Goal: Information Seeking & Learning: Learn about a topic

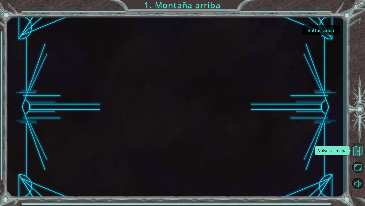
click at [357, 149] on button "Volver al mapa" at bounding box center [358, 150] width 15 height 15
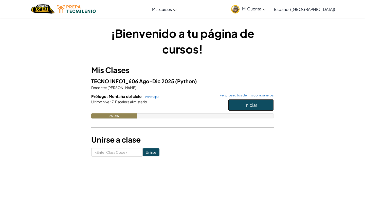
click at [259, 106] on button "Iniciar" at bounding box center [251, 105] width 46 height 12
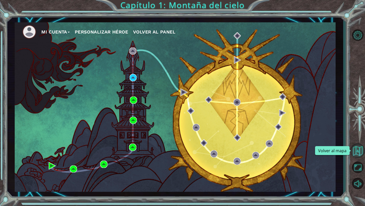
click at [357, 151] on button "Volver al mapa" at bounding box center [358, 150] width 15 height 15
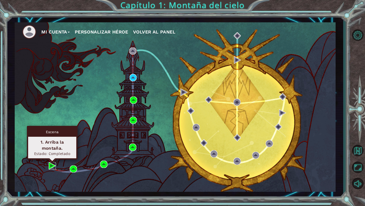
click at [55, 164] on img at bounding box center [52, 165] width 7 height 7
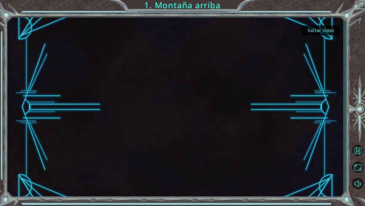
click at [314, 28] on button "Saltar video" at bounding box center [321, 30] width 38 height 10
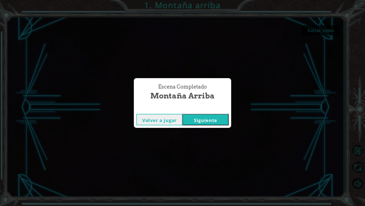
click at [195, 119] on button "Siguiente" at bounding box center [206, 119] width 46 height 11
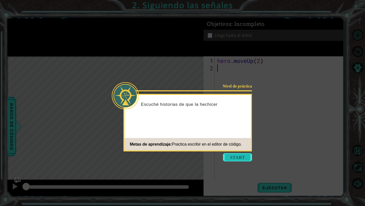
click at [234, 156] on button "Start" at bounding box center [237, 157] width 29 height 8
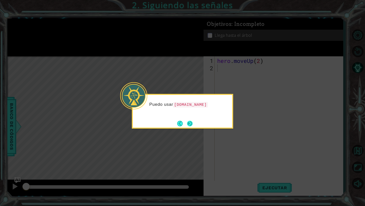
click at [190, 121] on button "Next" at bounding box center [190, 124] width 6 height 6
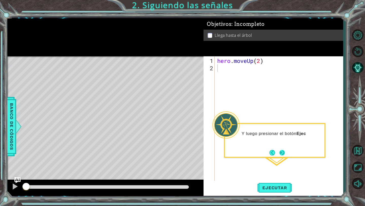
click at [280, 150] on button "Next" at bounding box center [283, 153] width 6 height 6
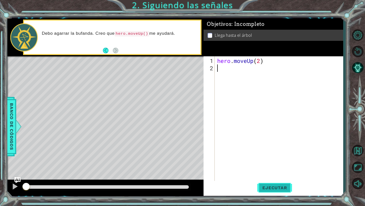
click at [276, 186] on span "Ejecutar" at bounding box center [275, 187] width 35 height 5
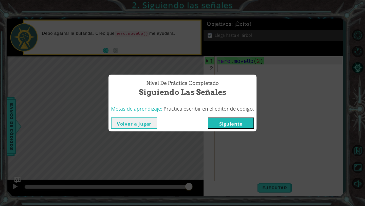
click at [233, 126] on button "Siguiente" at bounding box center [231, 122] width 46 height 11
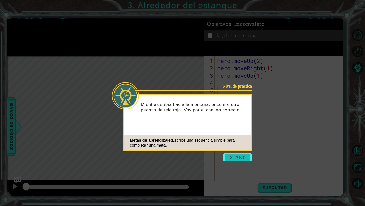
click at [234, 159] on button "Start" at bounding box center [237, 157] width 29 height 8
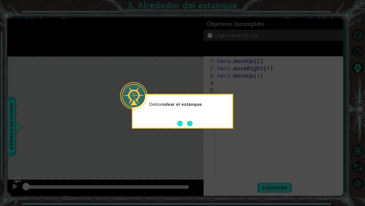
click at [190, 121] on button "Next" at bounding box center [190, 124] width 6 height 6
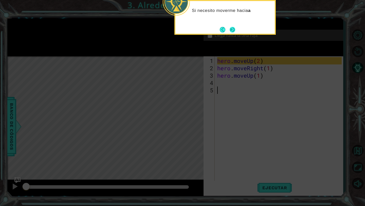
click at [232, 31] on button "Next" at bounding box center [233, 30] width 6 height 6
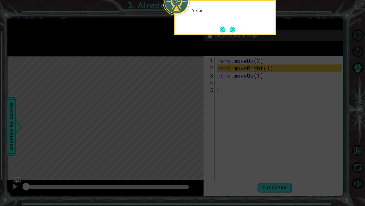
click at [232, 31] on button "Next" at bounding box center [233, 30] width 6 height 6
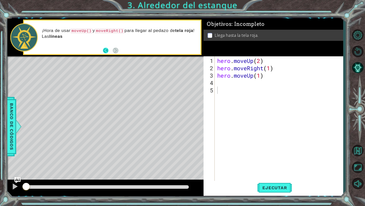
click at [108, 49] on button "Back" at bounding box center [108, 51] width 10 height 6
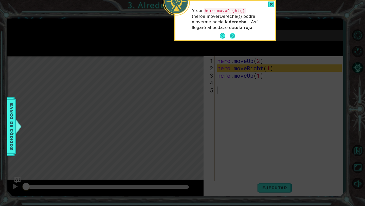
click at [231, 35] on button "Next" at bounding box center [233, 36] width 6 height 6
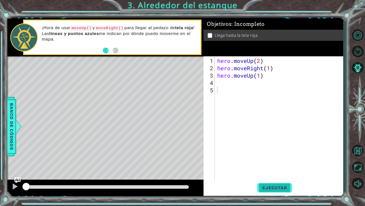
click at [277, 188] on span "Ejecutar" at bounding box center [275, 187] width 35 height 5
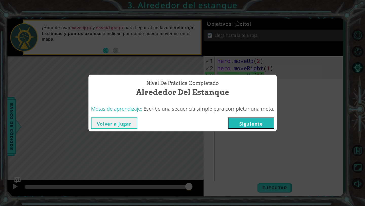
click at [238, 121] on button "Siguiente" at bounding box center [251, 122] width 46 height 11
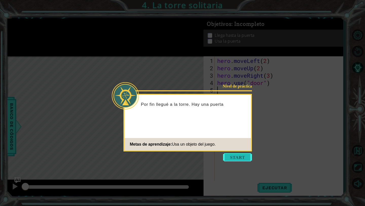
click at [239, 159] on button "Start" at bounding box center [237, 157] width 29 height 8
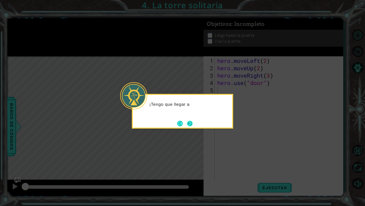
click at [188, 124] on button "Next" at bounding box center [190, 124] width 6 height 6
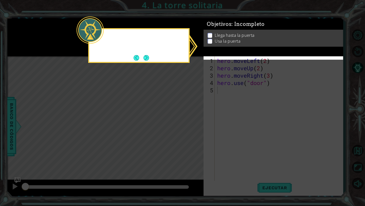
click at [188, 124] on icon at bounding box center [182, 103] width 365 height 206
click at [149, 57] on button "Next" at bounding box center [147, 58] width 6 height 6
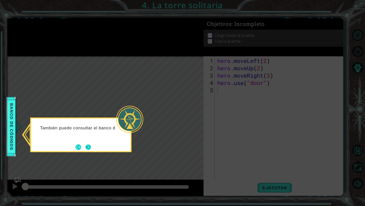
click at [86, 147] on button "Next" at bounding box center [89, 147] width 6 height 6
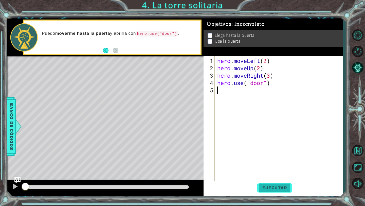
click at [274, 190] on span "Ejecutar" at bounding box center [275, 187] width 35 height 5
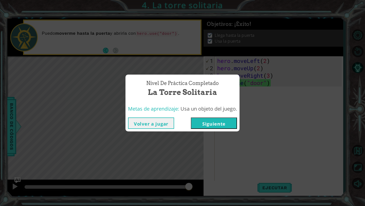
click at [213, 125] on button "Siguiente" at bounding box center [214, 122] width 46 height 11
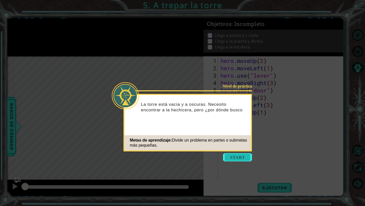
click at [237, 157] on button "Start" at bounding box center [237, 157] width 29 height 8
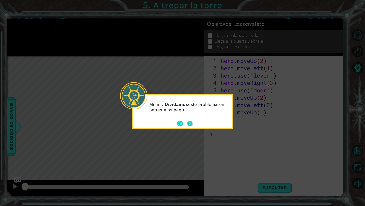
click at [191, 122] on button "Next" at bounding box center [190, 124] width 6 height 6
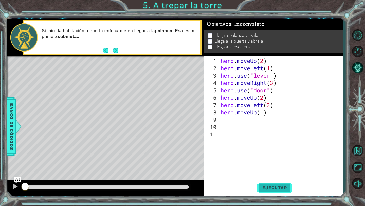
click at [282, 190] on span "Ejecutar" at bounding box center [275, 187] width 35 height 5
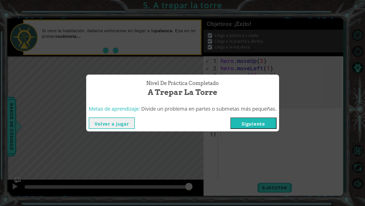
click at [251, 122] on button "Siguiente" at bounding box center [254, 122] width 46 height 11
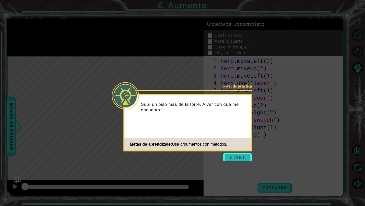
click at [240, 160] on button "Start" at bounding box center [237, 157] width 29 height 8
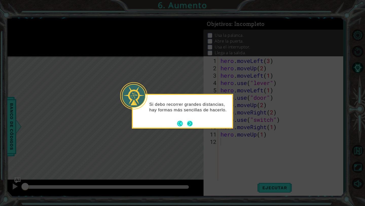
click at [191, 122] on button "Next" at bounding box center [190, 124] width 6 height 6
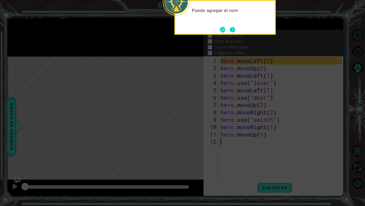
click at [235, 29] on button "Next" at bounding box center [233, 30] width 6 height 6
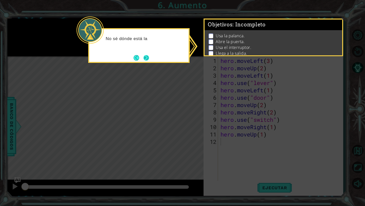
click at [145, 57] on button "Next" at bounding box center [146, 58] width 6 height 6
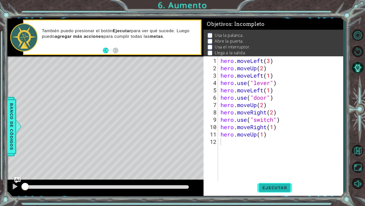
click at [277, 188] on span "Ejecutar" at bounding box center [275, 187] width 35 height 5
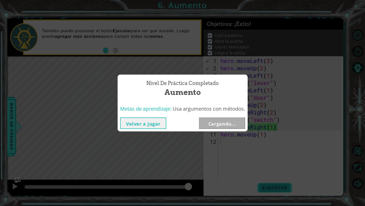
click at [277, 187] on body "1 ההההההההההההההההההההההההההההההההההההההההההההההההההההההההההההההההההההההההההההה…" at bounding box center [182, 103] width 365 height 206
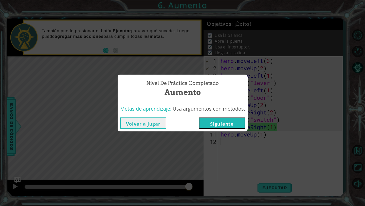
click at [229, 123] on button "Siguiente" at bounding box center [222, 122] width 46 height 11
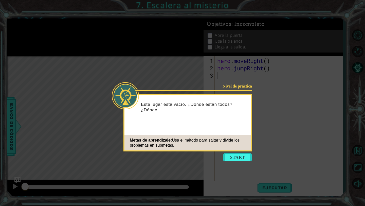
click at [240, 162] on icon at bounding box center [182, 103] width 365 height 206
click at [240, 158] on button "Start" at bounding box center [237, 157] width 29 height 8
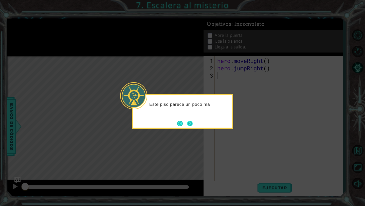
click at [190, 126] on button "Next" at bounding box center [190, 124] width 6 height 6
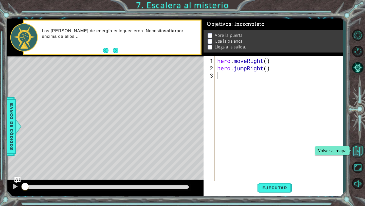
click at [359, 154] on button "Volver al mapa" at bounding box center [358, 150] width 15 height 15
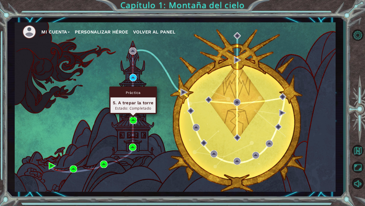
click at [132, 118] on img at bounding box center [133, 120] width 7 height 7
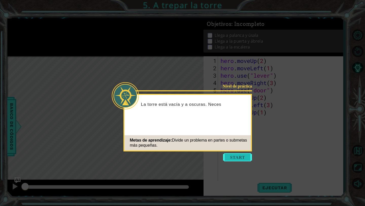
click at [241, 158] on button "Start" at bounding box center [237, 157] width 29 height 8
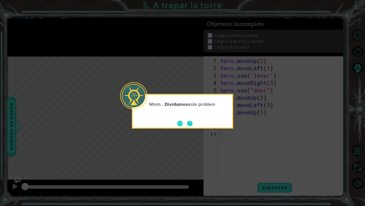
click at [189, 125] on button "Next" at bounding box center [190, 124] width 6 height 6
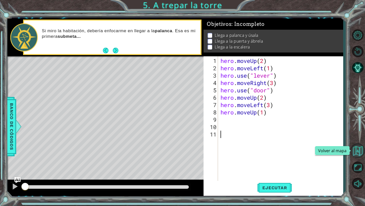
click at [358, 151] on button "Volver al mapa" at bounding box center [358, 150] width 15 height 15
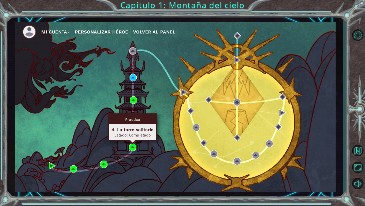
click at [135, 145] on img at bounding box center [132, 147] width 7 height 7
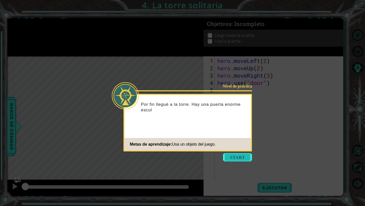
click at [239, 155] on button "Start" at bounding box center [237, 157] width 29 height 8
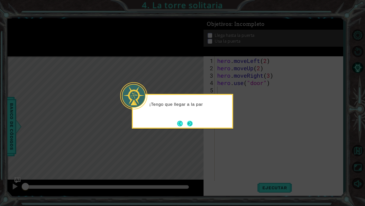
click at [190, 121] on button "Next" at bounding box center [190, 124] width 6 height 6
click at [190, 119] on div "Y ¿cóm" at bounding box center [182, 111] width 101 height 35
click at [190, 121] on button "Next" at bounding box center [190, 124] width 6 height 6
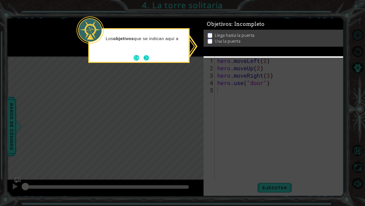
click at [145, 58] on button "Next" at bounding box center [147, 58] width 6 height 6
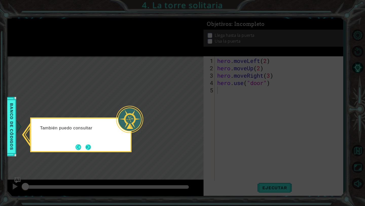
click at [90, 148] on button "Next" at bounding box center [89, 147] width 6 height 6
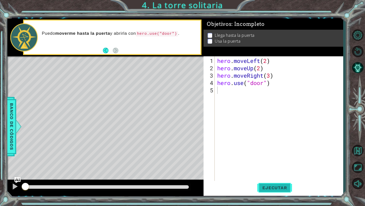
click at [276, 187] on span "Ejecutar" at bounding box center [275, 187] width 35 height 5
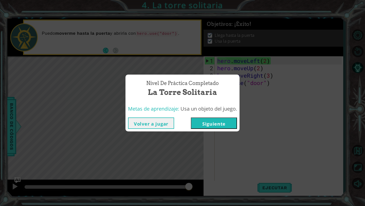
click at [207, 66] on div "Nivel de práctica Completado La torre solitaria Metas de aprendizaje: Usa un ob…" at bounding box center [182, 103] width 365 height 206
click at [211, 125] on button "Siguiente" at bounding box center [214, 122] width 46 height 11
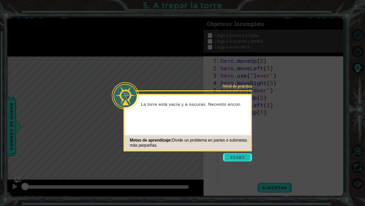
click at [236, 159] on button "Start" at bounding box center [237, 157] width 29 height 8
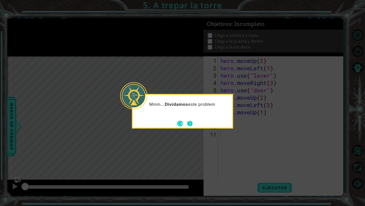
click at [191, 121] on button "Next" at bounding box center [190, 124] width 6 height 6
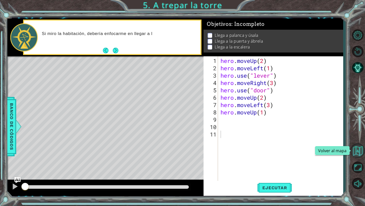
click at [359, 149] on button "Volver al mapa" at bounding box center [358, 150] width 15 height 15
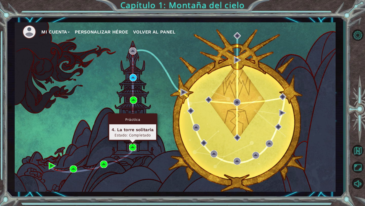
click at [131, 149] on img at bounding box center [132, 147] width 7 height 7
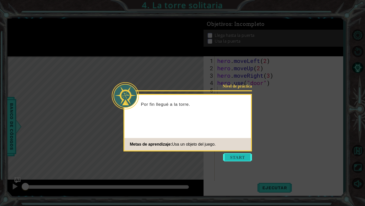
click at [241, 155] on button "Start" at bounding box center [237, 157] width 29 height 8
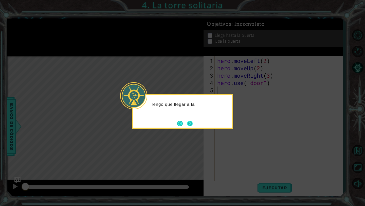
click at [191, 125] on button "Next" at bounding box center [190, 124] width 6 height 6
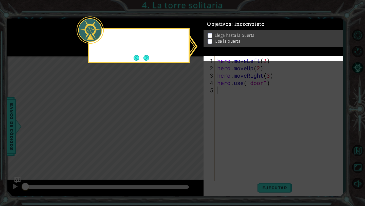
click at [191, 125] on icon at bounding box center [182, 103] width 365 height 206
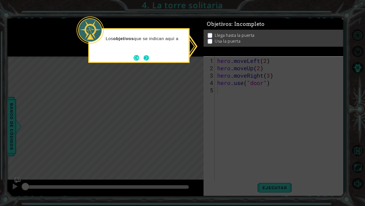
click at [145, 58] on button "Next" at bounding box center [146, 58] width 6 height 6
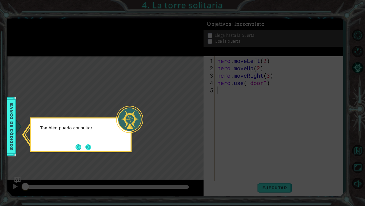
click at [89, 150] on button "Next" at bounding box center [89, 147] width 6 height 6
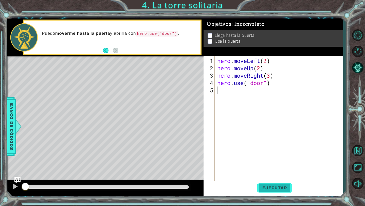
click at [270, 192] on button "Ejecutar" at bounding box center [275, 188] width 35 height 14
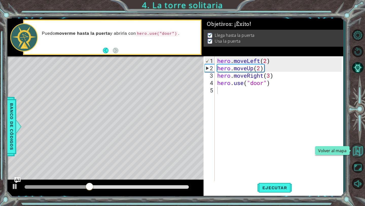
click at [359, 149] on button "Volver al mapa" at bounding box center [358, 150] width 15 height 15
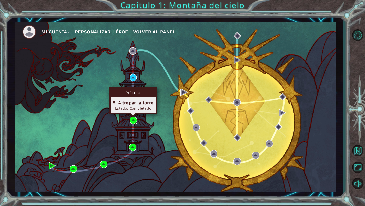
click at [134, 121] on img at bounding box center [133, 120] width 7 height 7
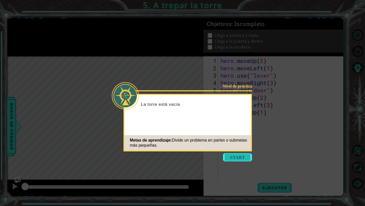
click at [233, 157] on button "Start" at bounding box center [237, 157] width 29 height 8
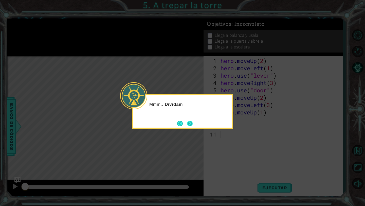
click at [190, 125] on button "Next" at bounding box center [190, 124] width 6 height 6
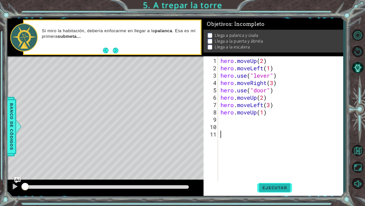
click at [283, 192] on button "Ejecutar" at bounding box center [275, 188] width 35 height 14
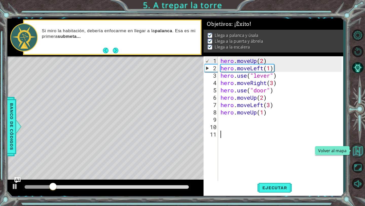
click at [354, 148] on button "Volver al mapa" at bounding box center [358, 150] width 15 height 15
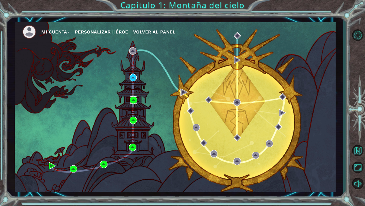
click at [135, 102] on img at bounding box center [133, 99] width 7 height 7
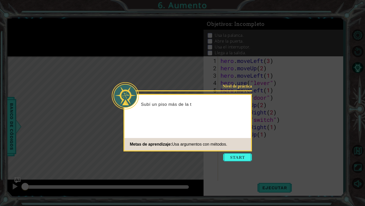
click at [235, 161] on icon at bounding box center [182, 103] width 365 height 206
click at [234, 159] on button "Start" at bounding box center [237, 157] width 29 height 8
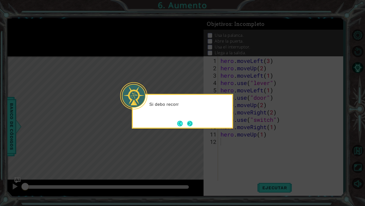
click at [188, 121] on button "Next" at bounding box center [190, 124] width 6 height 6
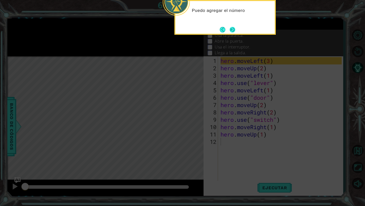
click at [234, 27] on button "Next" at bounding box center [233, 30] width 6 height 6
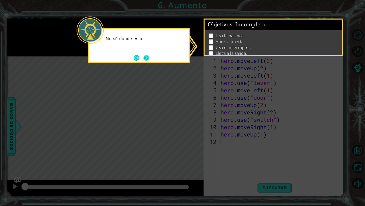
click at [149, 59] on button "Next" at bounding box center [147, 58] width 6 height 6
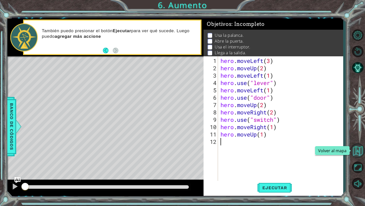
click at [360, 145] on button "Volver al mapa" at bounding box center [358, 150] width 15 height 15
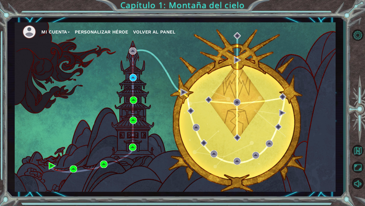
click at [137, 81] on div "Mi Cuenta Personalizar héroe Volver al panel" at bounding box center [175, 106] width 321 height 169
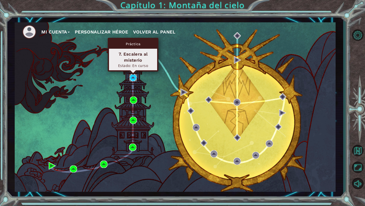
click at [135, 77] on img at bounding box center [133, 77] width 7 height 7
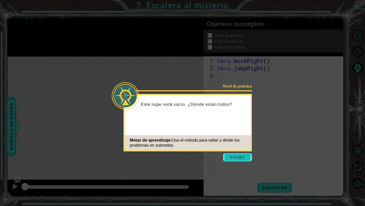
click at [242, 157] on button "Start" at bounding box center [237, 157] width 29 height 8
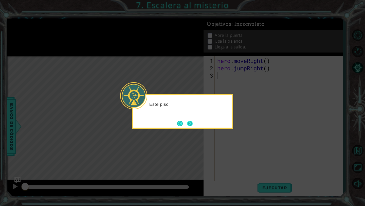
click at [187, 122] on button "Next" at bounding box center [190, 124] width 6 height 6
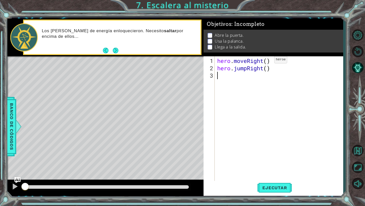
click at [267, 61] on div "hero . moveRight ( ) hero . jumpRight ( )" at bounding box center [280, 127] width 128 height 140
click at [268, 70] on div "hero . moveRight ( 1 ) hero . jumpRight ( )" at bounding box center [280, 127] width 128 height 140
type textarea "hero.jumpRight(2)"
click at [231, 77] on div "hero . moveRight ( 1 ) hero . jumpRight ( 2 )" at bounding box center [280, 127] width 128 height 140
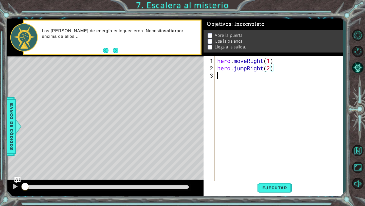
scroll to position [0, 0]
type textarea "h"
click at [266, 77] on div "hero . moveRight ( 1 ) hero . jumpRight ( 2 ) hero . jumpRight ( )" at bounding box center [280, 127] width 128 height 140
click at [268, 77] on div "hero . moveRight ( 1 ) hero . jumpRight ( 2 ) hero . jumpRight ( )" at bounding box center [280, 127] width 128 height 140
type textarea "hero.jumpRight(1)"
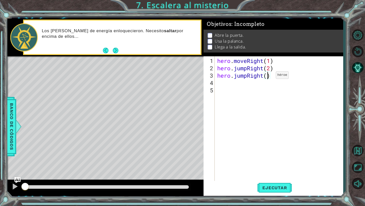
scroll to position [0, 2]
click at [226, 82] on div "hero . moveRight ( 1 ) hero . jumpRight ( 2 ) hero . jumpRight ( 1 )" at bounding box center [280, 127] width 128 height 140
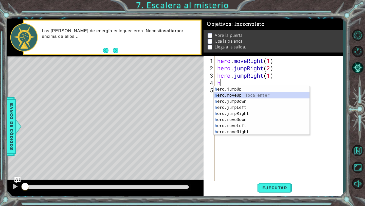
type textarea "hero.moveUp(1)"
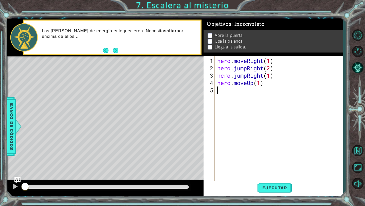
click at [223, 89] on div "hero . moveRight ( 1 ) hero . jumpRight ( 2 ) hero . jumpRight ( 1 ) hero . mov…" at bounding box center [280, 127] width 128 height 140
click at [262, 91] on div "hero . moveRight ( 1 ) hero . jumpRight ( 2 ) hero . jumpRight ( 1 ) hero . mov…" at bounding box center [280, 127] width 128 height 140
click at [282, 92] on div "hero . moveRight ( 1 ) hero . jumpRight ( 2 ) hero . jumpRight ( 1 ) hero . mov…" at bounding box center [280, 127] width 128 height 140
type textarea "hero.use("door")"
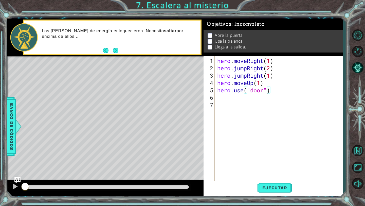
click at [231, 97] on div "hero . moveRight ( 1 ) hero . jumpRight ( 2 ) hero . jumpRight ( 1 ) hero . mov…" at bounding box center [280, 127] width 128 height 140
type textarea "h"
click at [257, 98] on div "hero . moveRight ( 1 ) hero . jumpRight ( 2 ) hero . jumpRight ( 1 ) hero . mov…" at bounding box center [280, 127] width 128 height 140
type textarea "hero.jumpUp(2)"
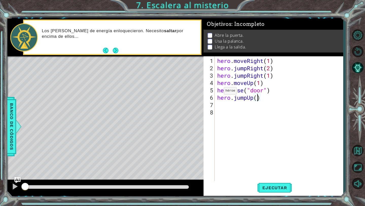
scroll to position [0, 2]
click at [218, 109] on div "hero . moveRight ( 1 ) hero . jumpRight ( 2 ) hero . jumpRight ( 1 ) hero . mov…" at bounding box center [280, 127] width 128 height 140
click at [221, 105] on div "hero . moveRight ( 1 ) hero . jumpRight ( 2 ) hero . jumpRight ( 1 ) hero . mov…" at bounding box center [280, 127] width 128 height 140
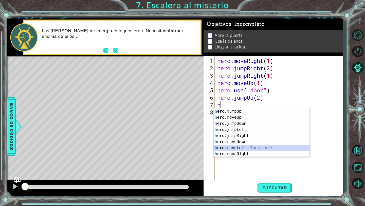
type textarea "hero.moveLeft(1)"
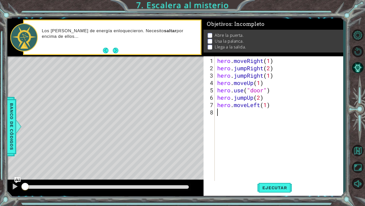
click at [223, 112] on div "hero . moveRight ( 1 ) hero . jumpRight ( 2 ) hero . jumpRight ( 1 ) hero . mov…" at bounding box center [280, 127] width 128 height 140
type textarea "h"
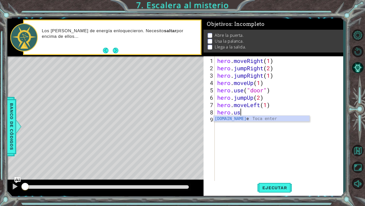
scroll to position [0, 1]
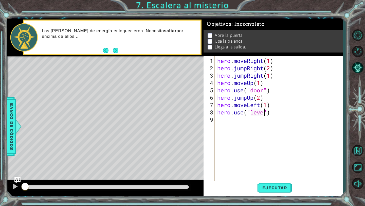
type textarea "hero.use("lever")"
click at [221, 123] on div "hero . moveRight ( 1 ) hero . jumpRight ( 2 ) hero . jumpRight ( 1 ) hero . mov…" at bounding box center [280, 127] width 128 height 140
type textarea "h"
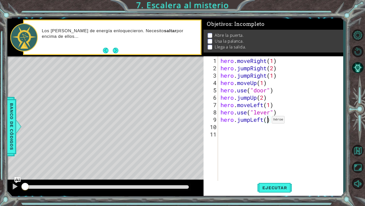
click at [267, 122] on div "hero . moveRight ( 1 ) hero . jumpRight ( 2 ) hero . jumpRight ( 1 ) hero . mov…" at bounding box center [282, 127] width 125 height 140
type textarea "hero.jumpLeft(2)"
click at [222, 128] on div "hero . moveRight ( 1 ) hero . jumpRight ( 2 ) hero . jumpRight ( 1 ) hero . mov…" at bounding box center [282, 127] width 125 height 140
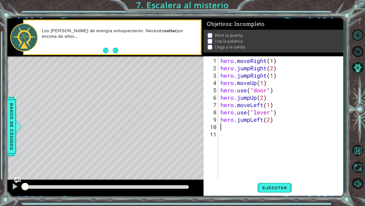
type textarea "h"
click at [261, 127] on div "hero . moveRight ( 1 ) hero . jumpRight ( 2 ) hero . jumpRight ( 1 ) hero . mov…" at bounding box center [282, 127] width 125 height 140
click at [282, 185] on button "Ejecutar" at bounding box center [275, 188] width 35 height 14
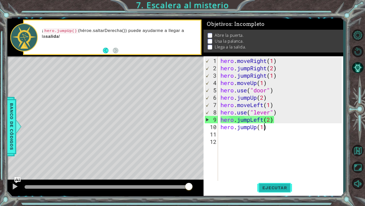
click at [282, 185] on button "Ejecutar" at bounding box center [275, 188] width 35 height 14
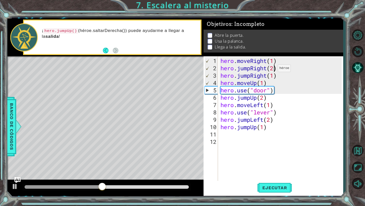
click at [274, 70] on div "hero . moveRight ( 1 ) hero . jumpRight ( 2 ) hero . jumpRight ( 1 ) hero . mov…" at bounding box center [282, 127] width 125 height 140
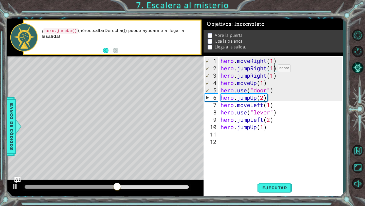
scroll to position [0, 2]
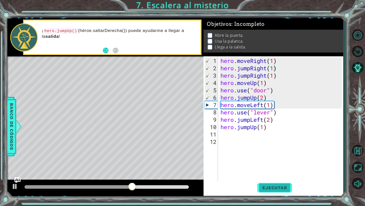
click at [278, 183] on button "Ejecutar" at bounding box center [275, 188] width 35 height 14
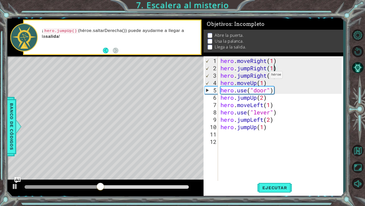
click at [265, 77] on div "hero . moveRight ( 1 ) hero . jumpRight ( 1 ) hero . jumpRight ( 1 ) hero . mov…" at bounding box center [282, 127] width 125 height 140
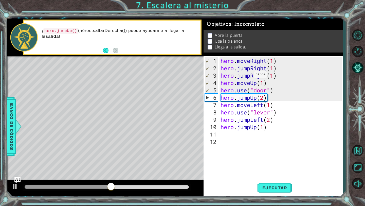
click at [250, 76] on div "hero . moveRight ( 1 ) hero . jumpRight ( 1 ) hero . jumpRight ( 1 ) hero . mov…" at bounding box center [282, 127] width 125 height 140
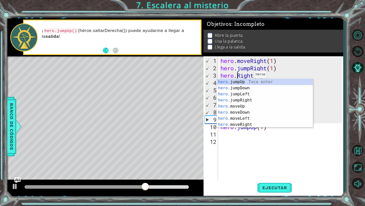
scroll to position [0, 1]
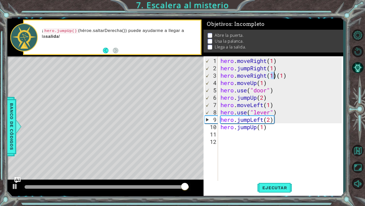
click at [290, 77] on div "hero . moveRight ( 1 ) hero . jumpRight ( 1 ) hero . moveRight ( 1 ) ( 1 ) hero…" at bounding box center [282, 127] width 125 height 140
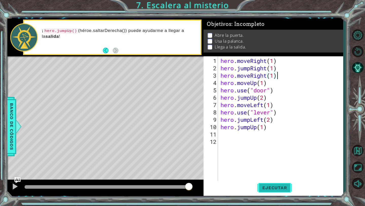
click at [284, 187] on span "Ejecutar" at bounding box center [275, 187] width 35 height 5
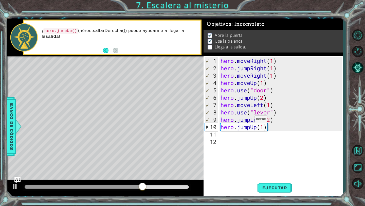
click at [250, 121] on div "hero . moveRight ( 1 ) hero . jumpRight ( 1 ) hero . moveRight ( 1 ) hero . mov…" at bounding box center [282, 127] width 125 height 140
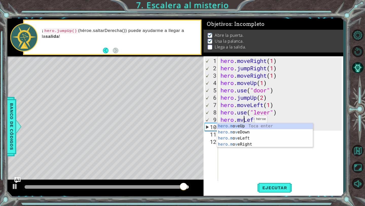
scroll to position [0, 1]
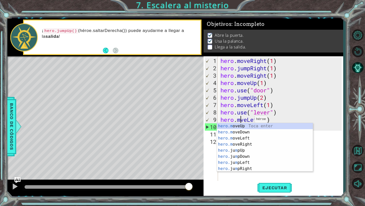
type textarea "hero.moveLeft(2)"
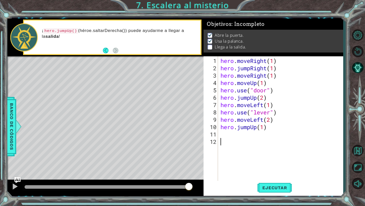
click at [303, 173] on div "hero . moveRight ( 1 ) hero . jumpRight ( 1 ) hero . moveRight ( 1 ) hero . mov…" at bounding box center [282, 127] width 125 height 140
click at [228, 134] on div "hero . moveRight ( 1 ) hero . jumpRight ( 1 ) hero . moveRight ( 1 ) hero . mov…" at bounding box center [282, 127] width 125 height 140
click at [289, 191] on button "Ejecutar" at bounding box center [275, 188] width 35 height 14
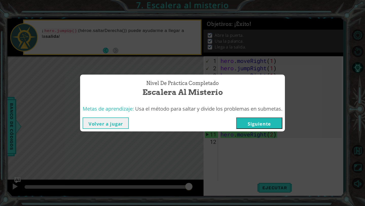
click at [103, 127] on button "Volver a jugar" at bounding box center [106, 122] width 46 height 11
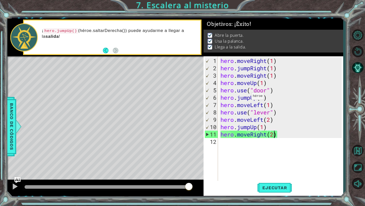
click at [247, 98] on div "hero . moveRight ( 1 ) hero . jumpRight ( 1 ) hero . moveRight ( 1 ) hero . mov…" at bounding box center [282, 127] width 125 height 140
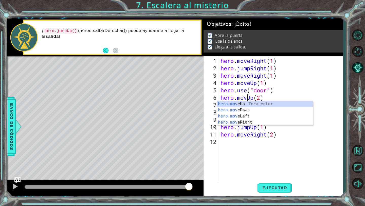
scroll to position [0, 1]
type textarea "hero.moveUp(2)"
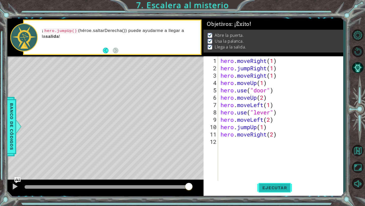
click at [276, 188] on span "Ejecutar" at bounding box center [275, 187] width 35 height 5
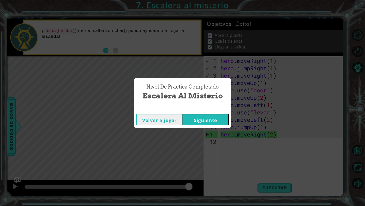
click at [215, 117] on button "Siguiente" at bounding box center [206, 119] width 46 height 11
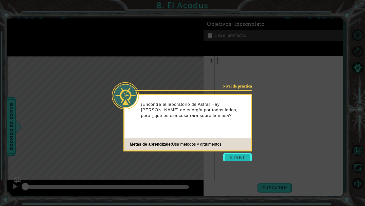
click at [244, 154] on button "Start" at bounding box center [237, 157] width 29 height 8
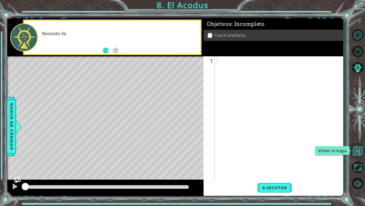
click at [353, 151] on button "Volver al mapa" at bounding box center [358, 150] width 15 height 15
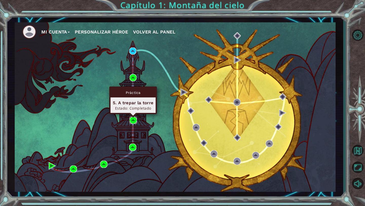
click at [135, 118] on img at bounding box center [133, 120] width 7 height 7
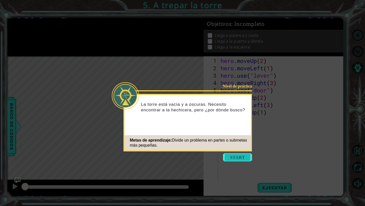
click at [234, 156] on button "Start" at bounding box center [237, 157] width 29 height 8
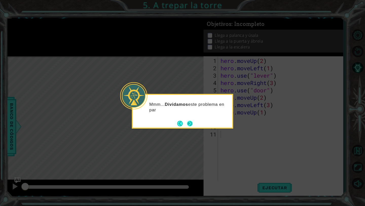
click at [188, 123] on button "Next" at bounding box center [190, 124] width 6 height 6
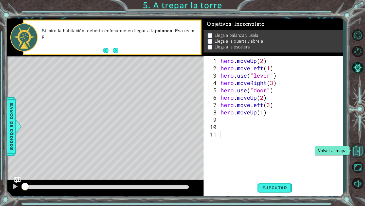
click at [353, 151] on button "Volver al mapa" at bounding box center [358, 150] width 15 height 15
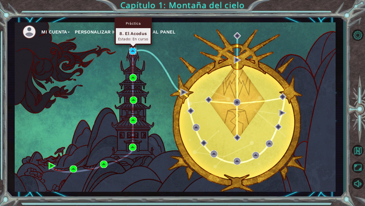
click at [135, 53] on img at bounding box center [132, 50] width 7 height 7
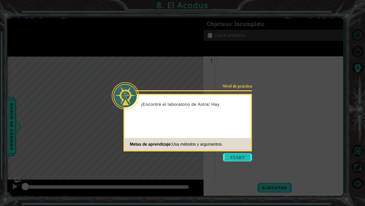
click at [236, 156] on button "Start" at bounding box center [237, 157] width 29 height 8
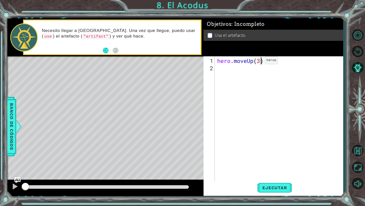
scroll to position [0, 2]
type textarea "hero.moveUp(2)"
click at [218, 68] on div "hero . moveUp ( 2 )" at bounding box center [280, 127] width 128 height 140
type textarea "h"
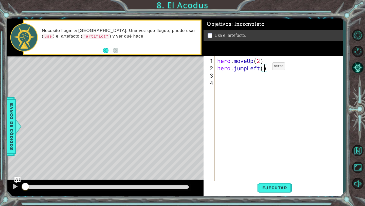
click at [265, 68] on div "hero . moveUp ( 2 ) hero . jumpLeft ( )" at bounding box center [280, 127] width 128 height 140
type textarea "hero.jumpLeft(1)"
click at [228, 78] on div "hero . moveUp ( 2 ) hero . jumpLeft ( 1 )" at bounding box center [280, 127] width 128 height 140
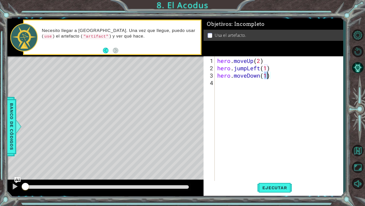
type textarea "hero.moveDown(2)"
click at [222, 85] on div "hero . moveUp ( 2 ) hero . jumpLeft ( 1 ) hero . moveDown ( 2 )" at bounding box center [280, 127] width 128 height 140
type textarea "h"
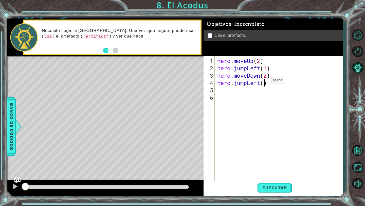
click at [264, 82] on div "hero . moveUp ( 2 ) hero . jumpLeft ( 1 ) hero . moveDown ( 2 ) hero . jumpLeft…" at bounding box center [280, 127] width 128 height 140
type textarea "hero.jumpLeft(1)"
click at [239, 93] on div "hero . moveUp ( 2 ) hero . jumpLeft ( 1 ) hero . moveDown ( 2 ) hero . jumpLeft…" at bounding box center [280, 127] width 128 height 140
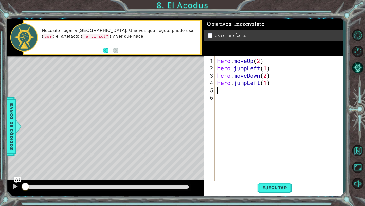
click at [224, 93] on div "hero . moveUp ( 2 ) hero . jumpLeft ( 1 ) hero . moveDown ( 2 ) hero . jumpLeft…" at bounding box center [280, 127] width 128 height 140
type textarea "hero.moveUp(2)"
click at [225, 100] on div "hero . moveUp ( 2 ) hero . jumpLeft ( 1 ) hero . moveDown ( 2 ) hero . jumpLeft…" at bounding box center [280, 127] width 128 height 140
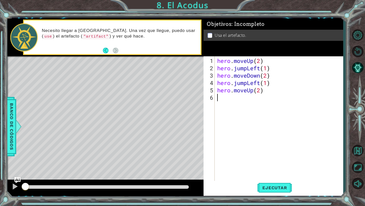
type textarea "h"
click at [269, 98] on div "hero . moveUp ( 2 ) hero . jumpLeft ( 1 ) hero . moveDown ( 2 ) hero . jumpLeft…" at bounding box center [280, 127] width 128 height 140
click at [249, 97] on div "hero . moveUp ( 2 ) hero . jumpLeft ( 1 ) hero . moveDown ( 2 ) hero . jumpLeft…" at bounding box center [280, 127] width 128 height 140
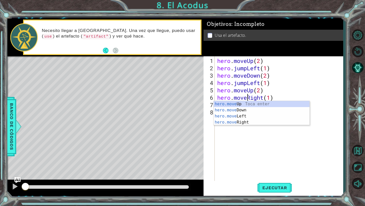
scroll to position [0, 1]
click at [247, 68] on div "hero . moveUp ( 2 ) hero . jumpLeft ( 1 ) hero . moveDown ( 2 ) hero . jumpLeft…" at bounding box center [280, 127] width 128 height 140
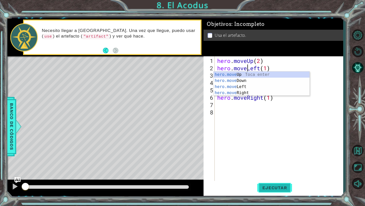
type textarea "hero.moveLeft(1)"
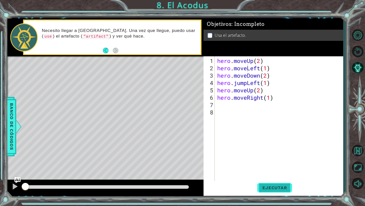
click at [274, 188] on span "Ejecutar" at bounding box center [275, 187] width 35 height 5
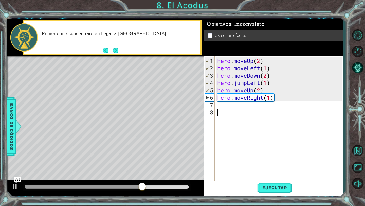
click at [222, 108] on div "hero . moveUp ( 2 ) hero . moveLeft ( 1 ) hero . moveDown ( 2 ) hero . jumpLeft…" at bounding box center [280, 127] width 128 height 140
click at [221, 107] on div "hero . moveUp ( 2 ) hero . moveLeft ( 1 ) hero . moveDown ( 2 ) hero . jumpLeft…" at bounding box center [280, 127] width 128 height 140
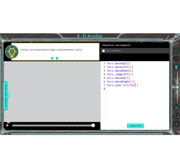
scroll to position [0, 3]
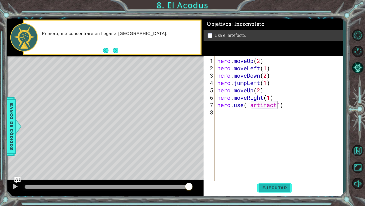
type textarea "hero.use("artifact")"
click at [265, 185] on span "Ejecutar" at bounding box center [275, 187] width 35 height 5
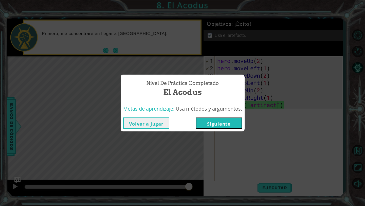
click at [144, 121] on button "Volver a jugar" at bounding box center [146, 122] width 46 height 11
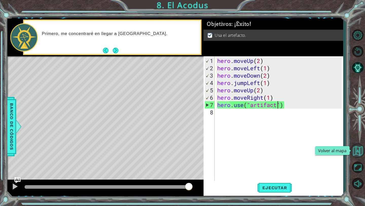
click at [359, 152] on button "Volver al mapa" at bounding box center [358, 150] width 15 height 15
